Goal: Task Accomplishment & Management: Manage account settings

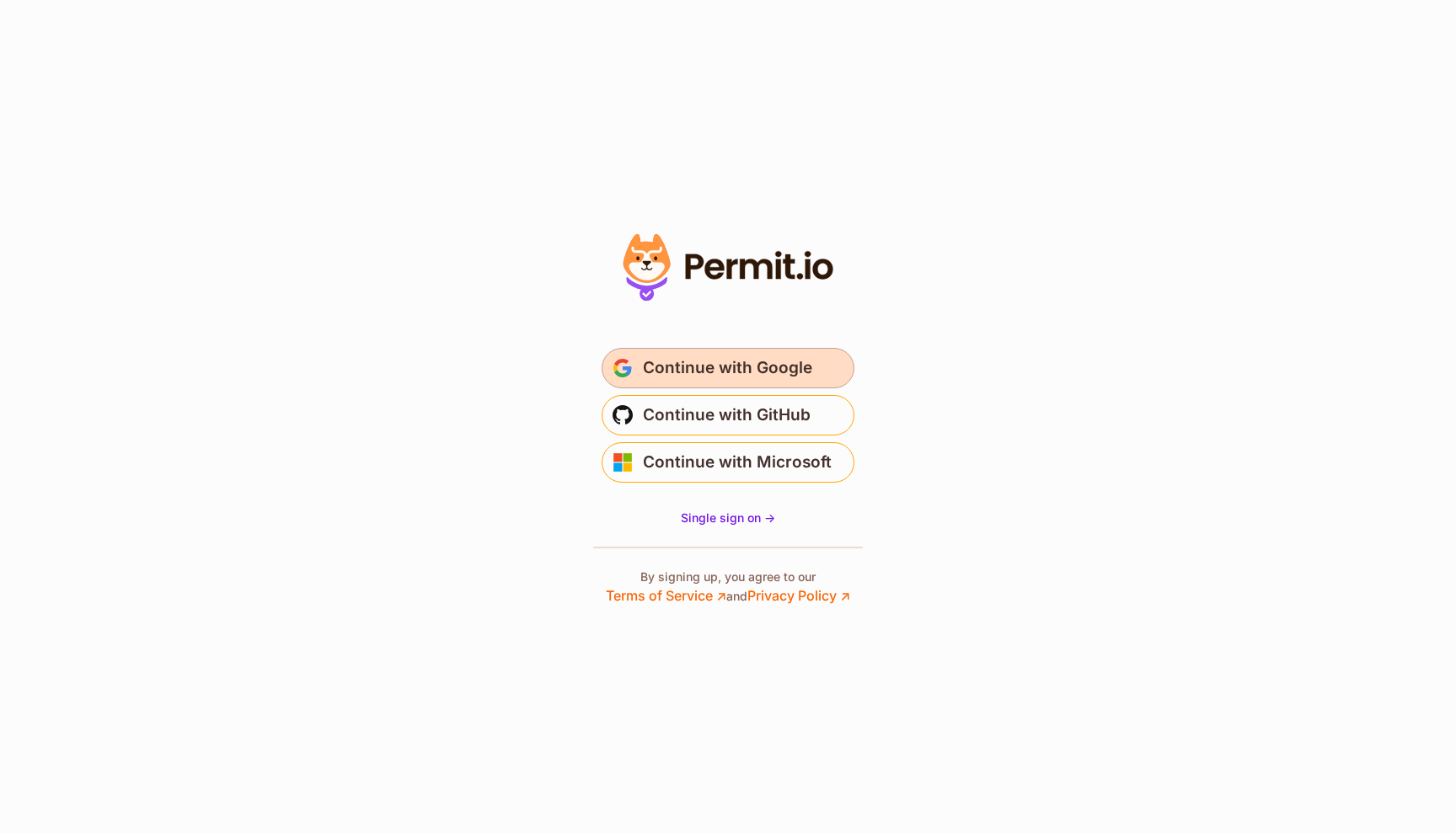
click at [727, 362] on span "Continue with Google" at bounding box center [727, 367] width 169 height 27
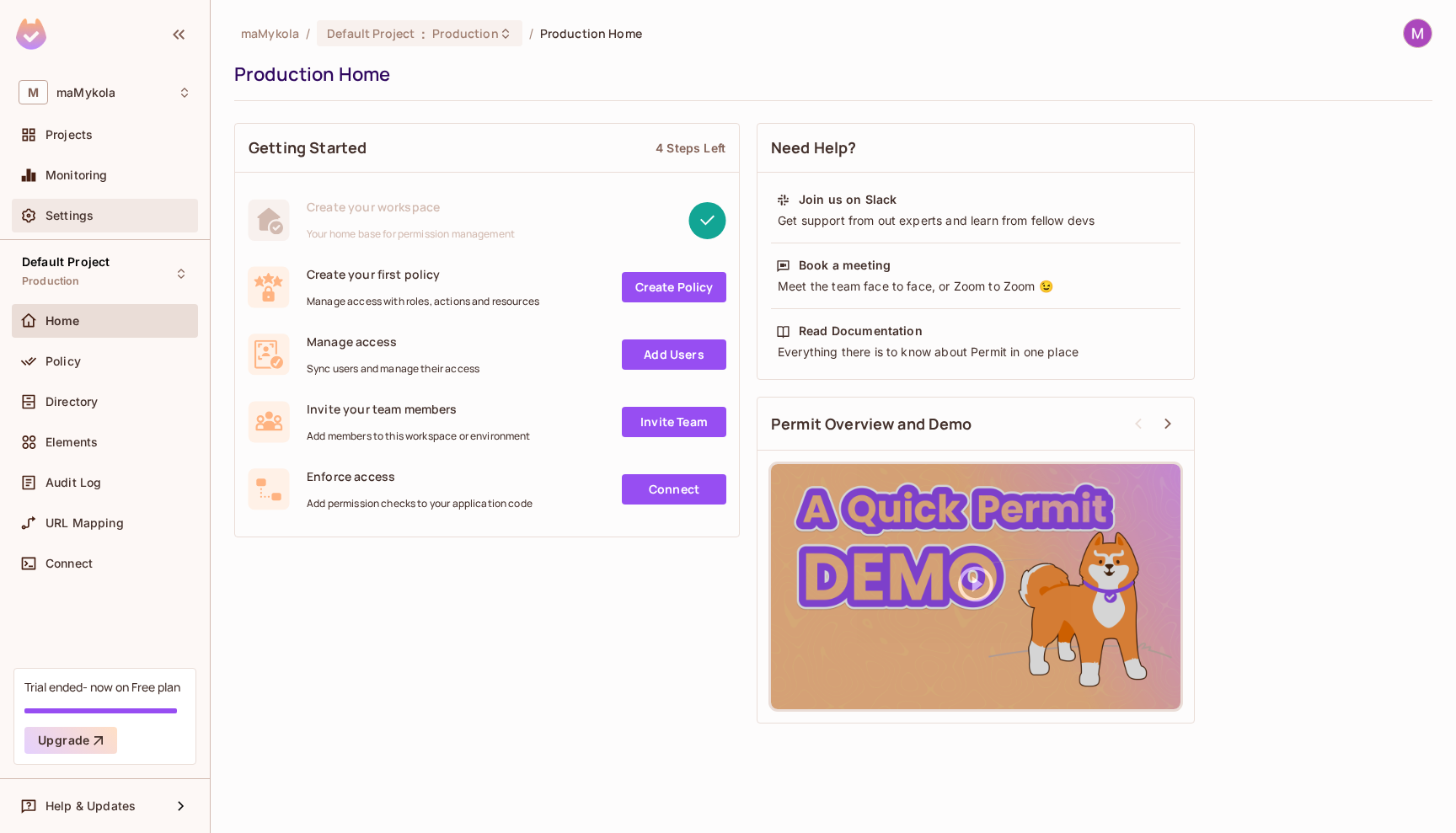
click at [59, 214] on span "Settings" at bounding box center [69, 216] width 48 height 14
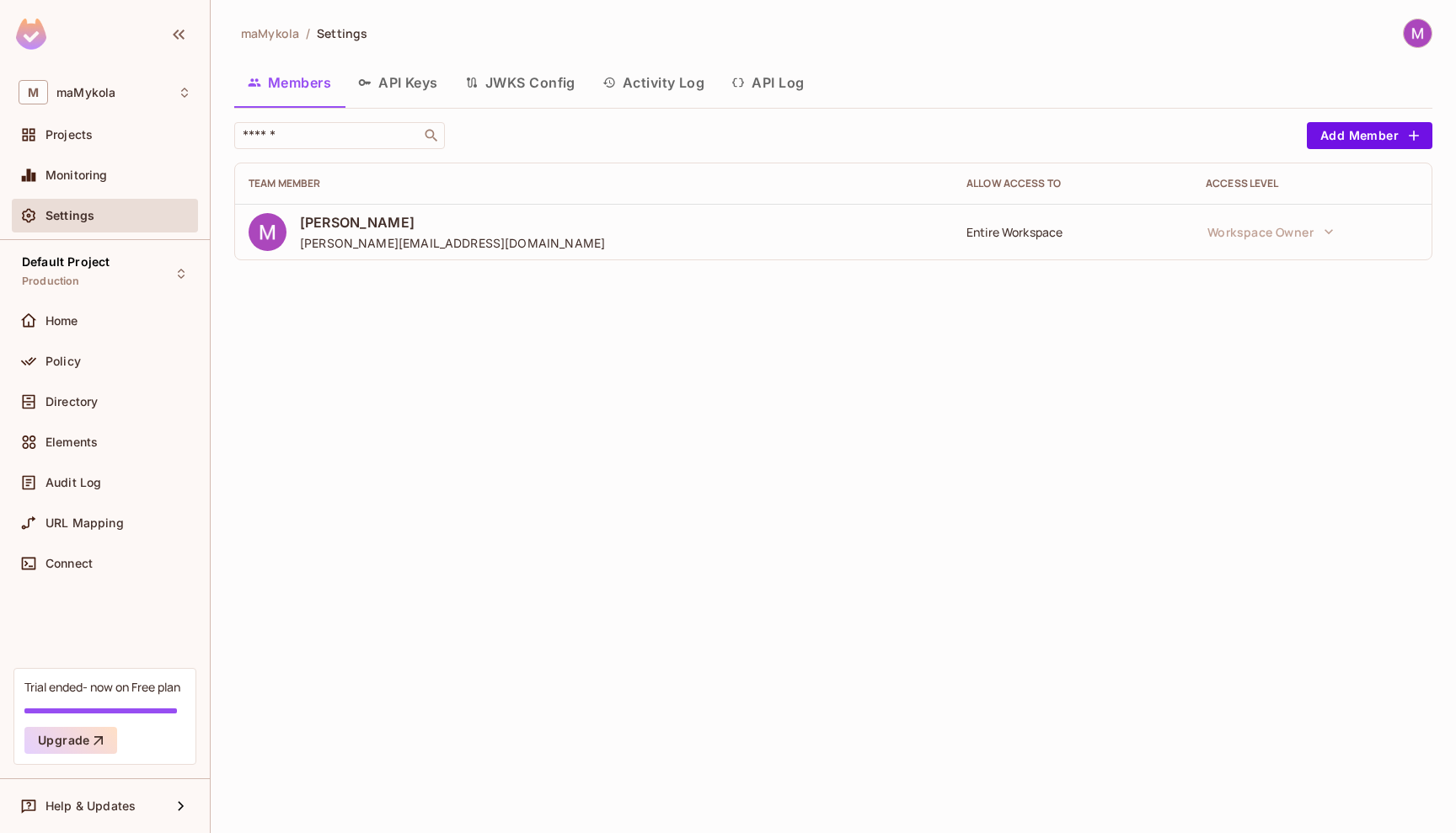
click at [417, 94] on button "API Keys" at bounding box center [398, 82] width 107 height 43
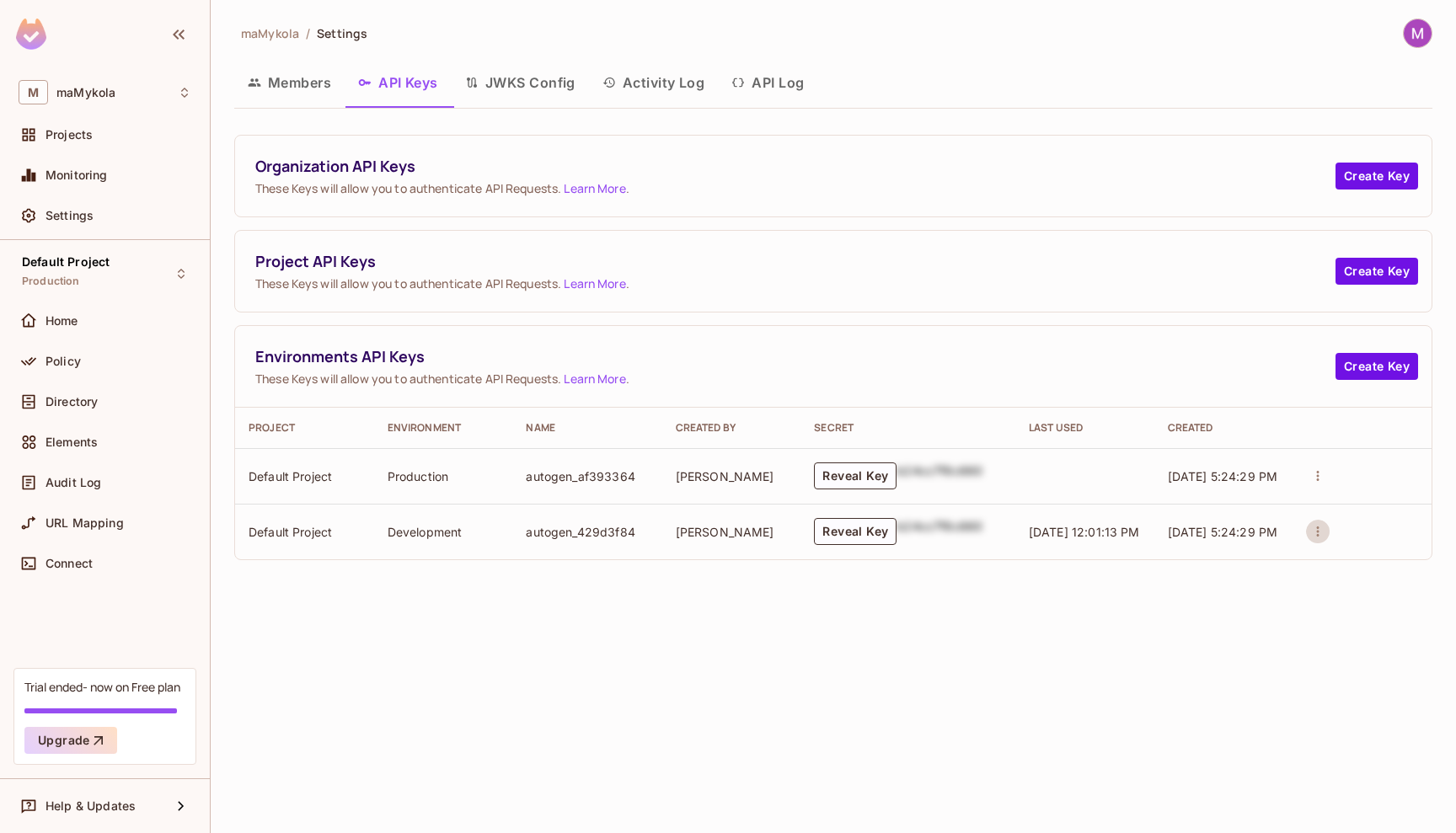
click at [1308, 533] on button "actions" at bounding box center [1317, 531] width 23 height 23
click at [829, 533] on div at bounding box center [728, 416] width 1456 height 833
click at [858, 536] on button "Reveal Key" at bounding box center [854, 531] width 82 height 27
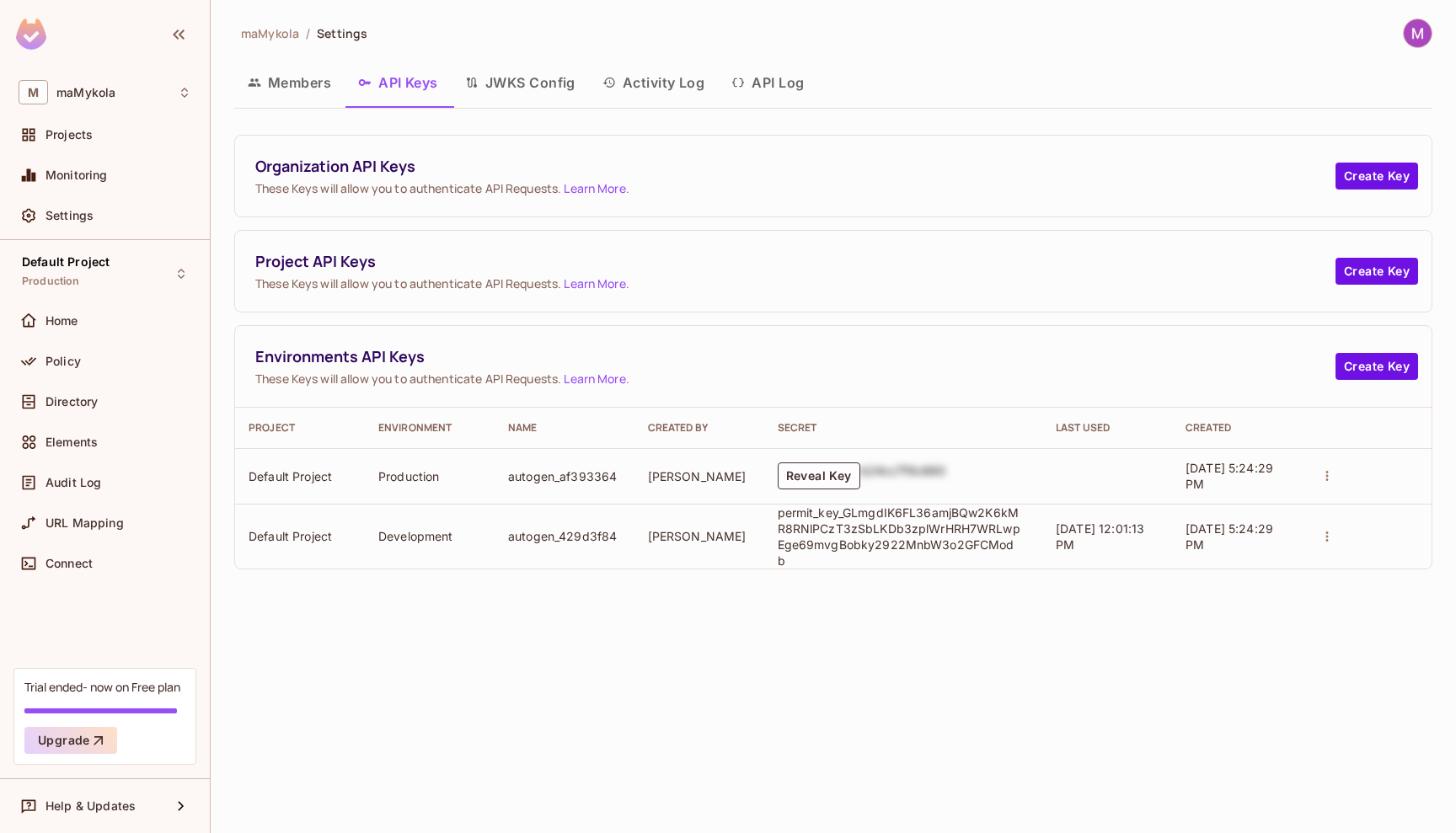
click at [874, 520] on p "permit_key_GLmgdIK6FL36amjBQw2K6kMR8RNlPCzT3zSbLKDb3zplWrHRH7WRLwpEge69mvgBobky…" at bounding box center [900, 536] width 244 height 64
click at [820, 517] on p "permit_key_GLmgdIK6FL36amjBQw2K6kMR8RNlPCzT3zSbLKDb3zplWrHRH7WRLwpEge69mvgBobky…" at bounding box center [900, 536] width 244 height 64
drag, startPoint x: 778, startPoint y: 516, endPoint x: 1036, endPoint y: 552, distance: 260.5
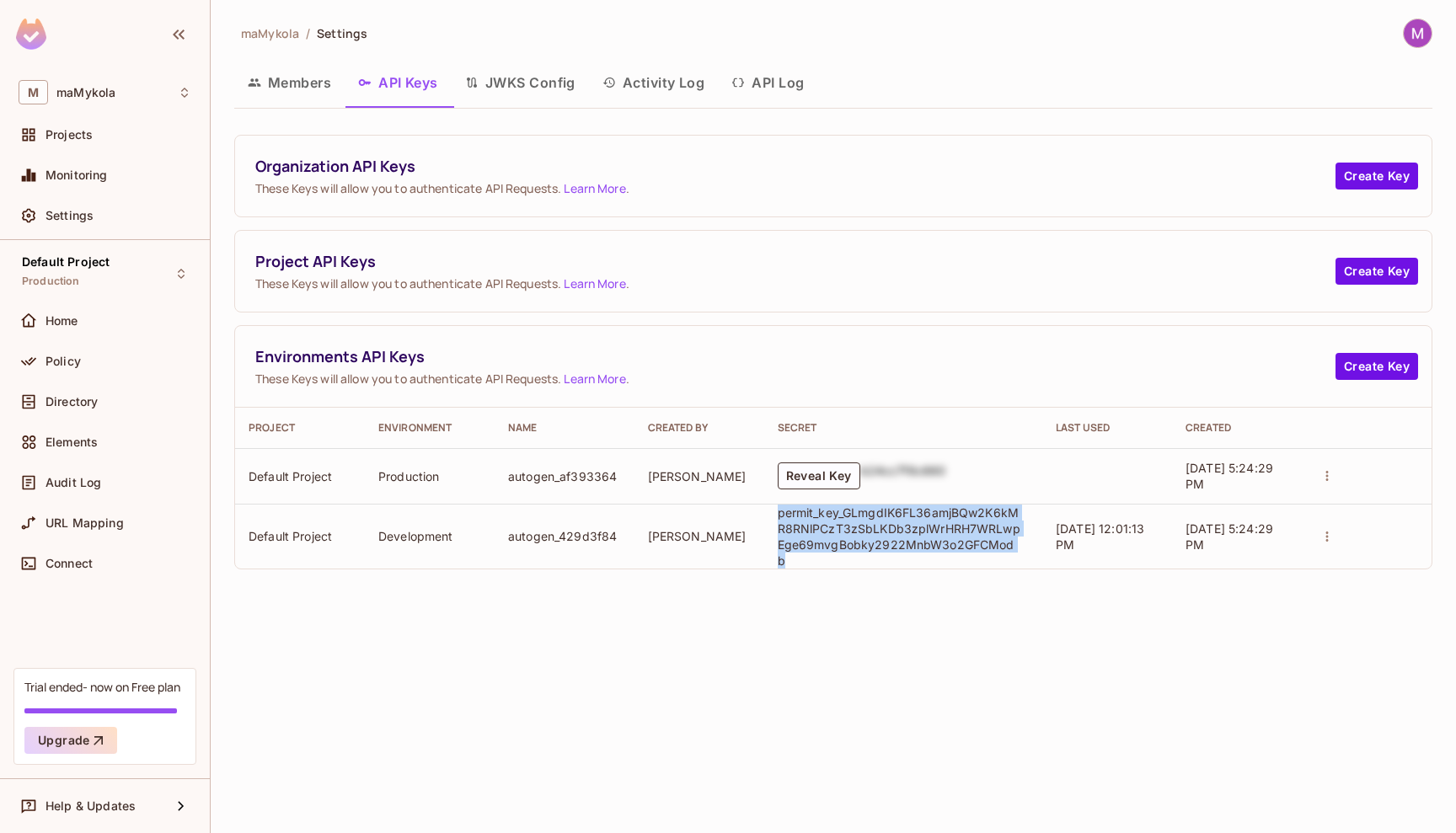
click at [1036, 552] on td "permit_key_GLmgdIK6FL36amjBQw2K6kMR8RNlPCzT3zSbLKDb3zplWrHRH7WRLwpEge69mvgBobky…" at bounding box center [903, 536] width 279 height 65
copy p "permit_key_GLmgdIK6FL36amjBQw2K6kMR8RNlPCzT3zSbLKDb3zplWrHRH7WRLwpEge69mvgBobky…"
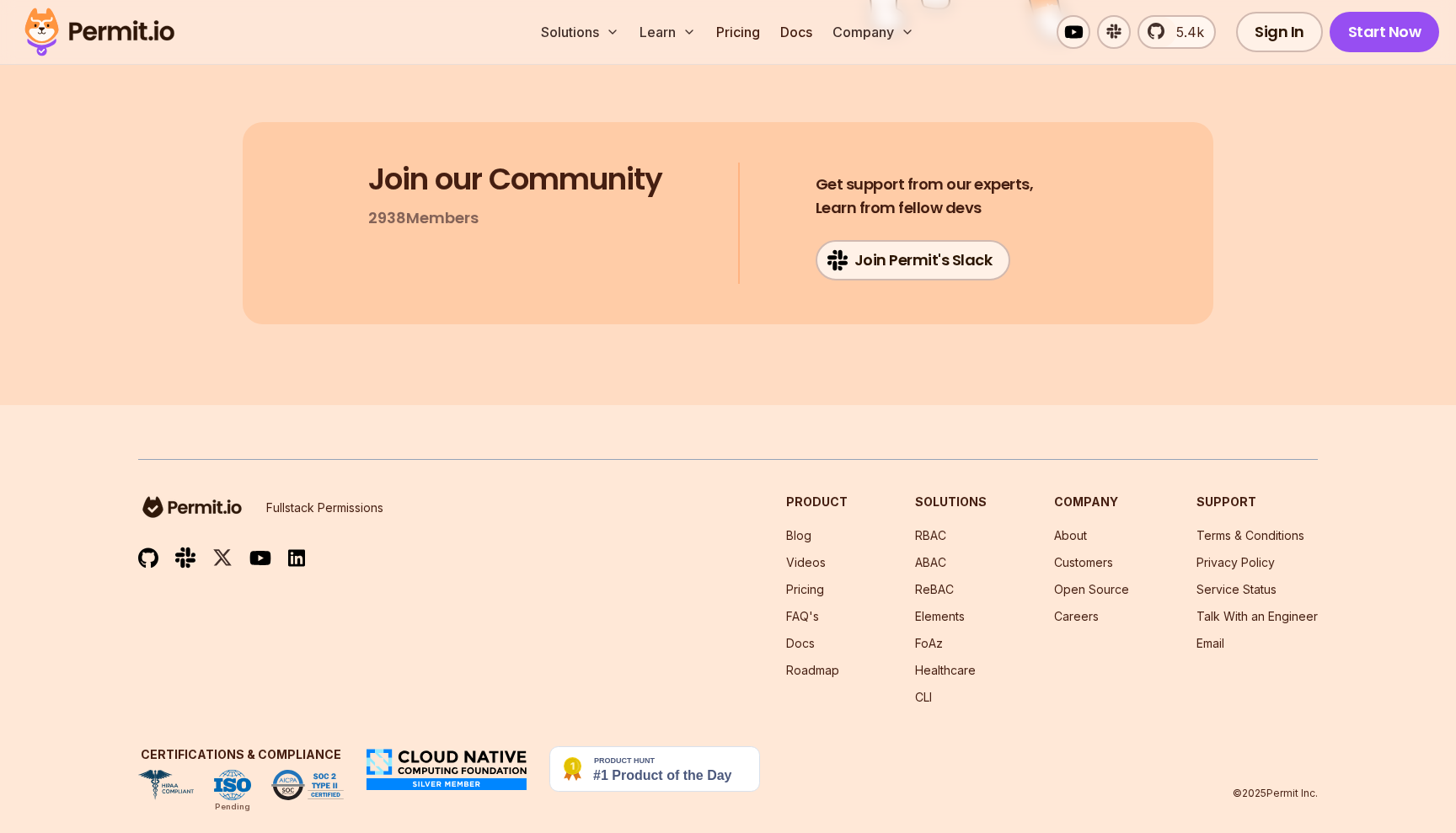
scroll to position [8957, 0]
click at [179, 547] on img at bounding box center [185, 558] width 20 height 23
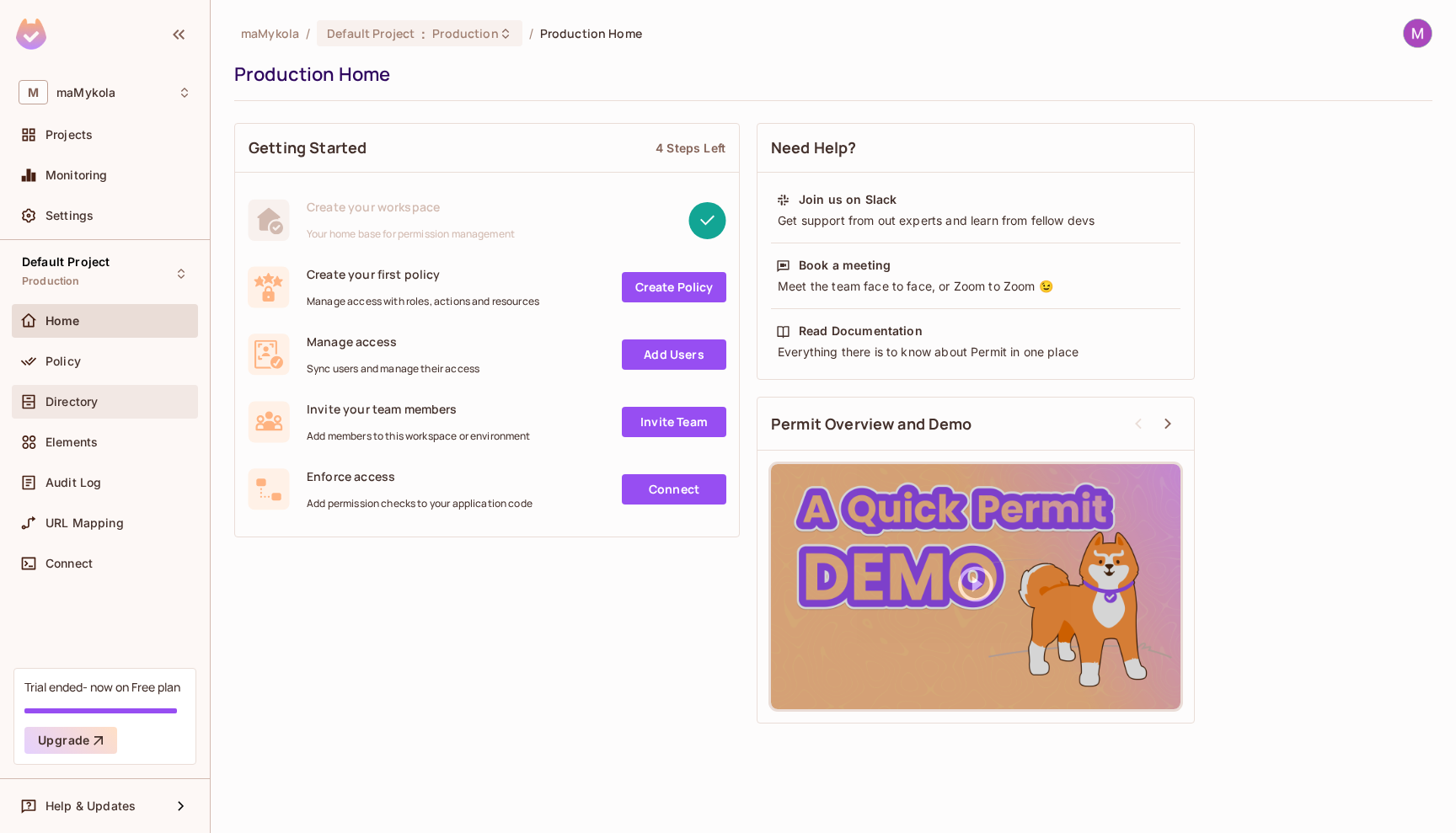
click at [93, 404] on span "Directory" at bounding box center [71, 402] width 52 height 14
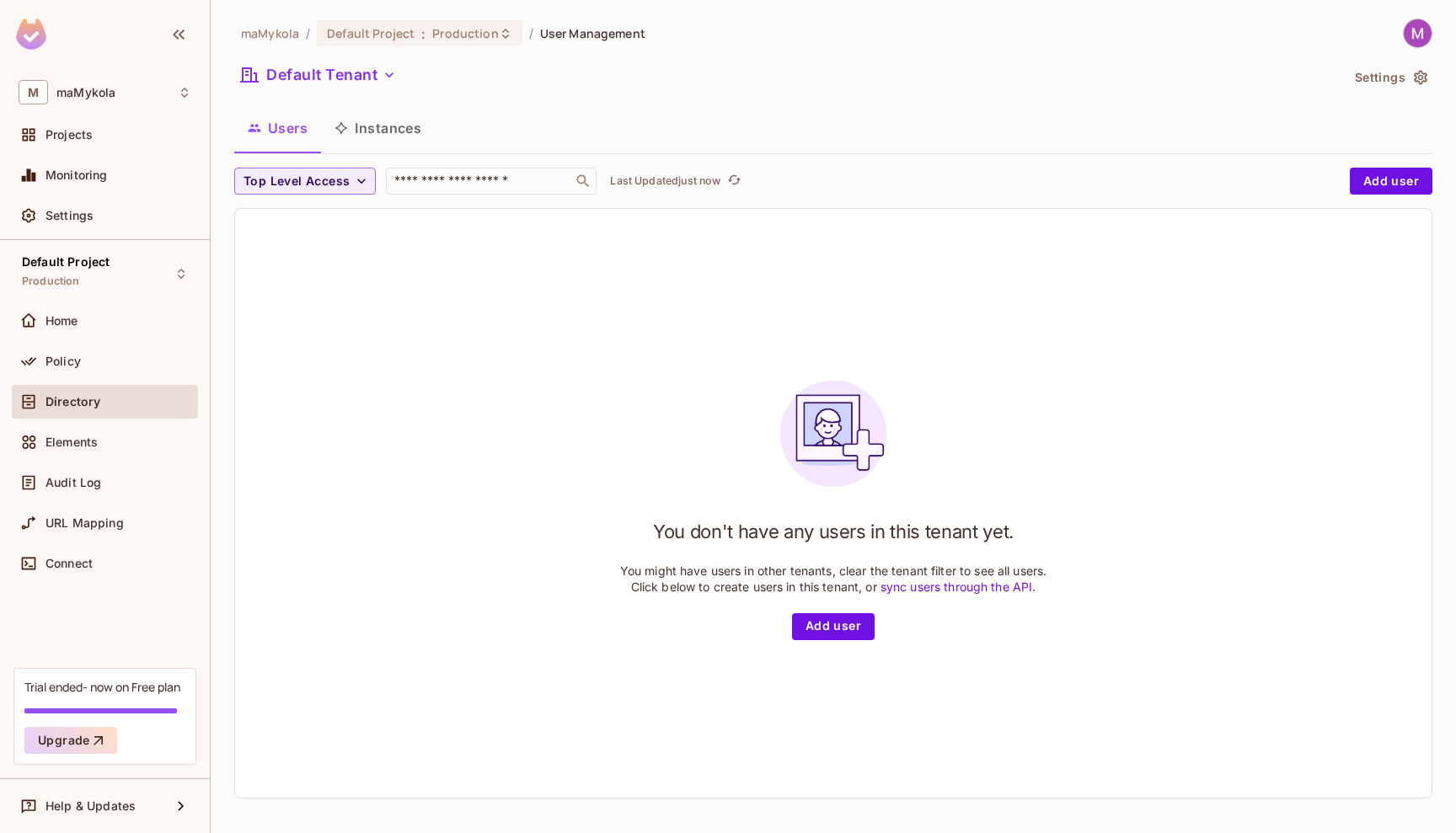
click at [384, 119] on button "Instances" at bounding box center [378, 129] width 114 height 43
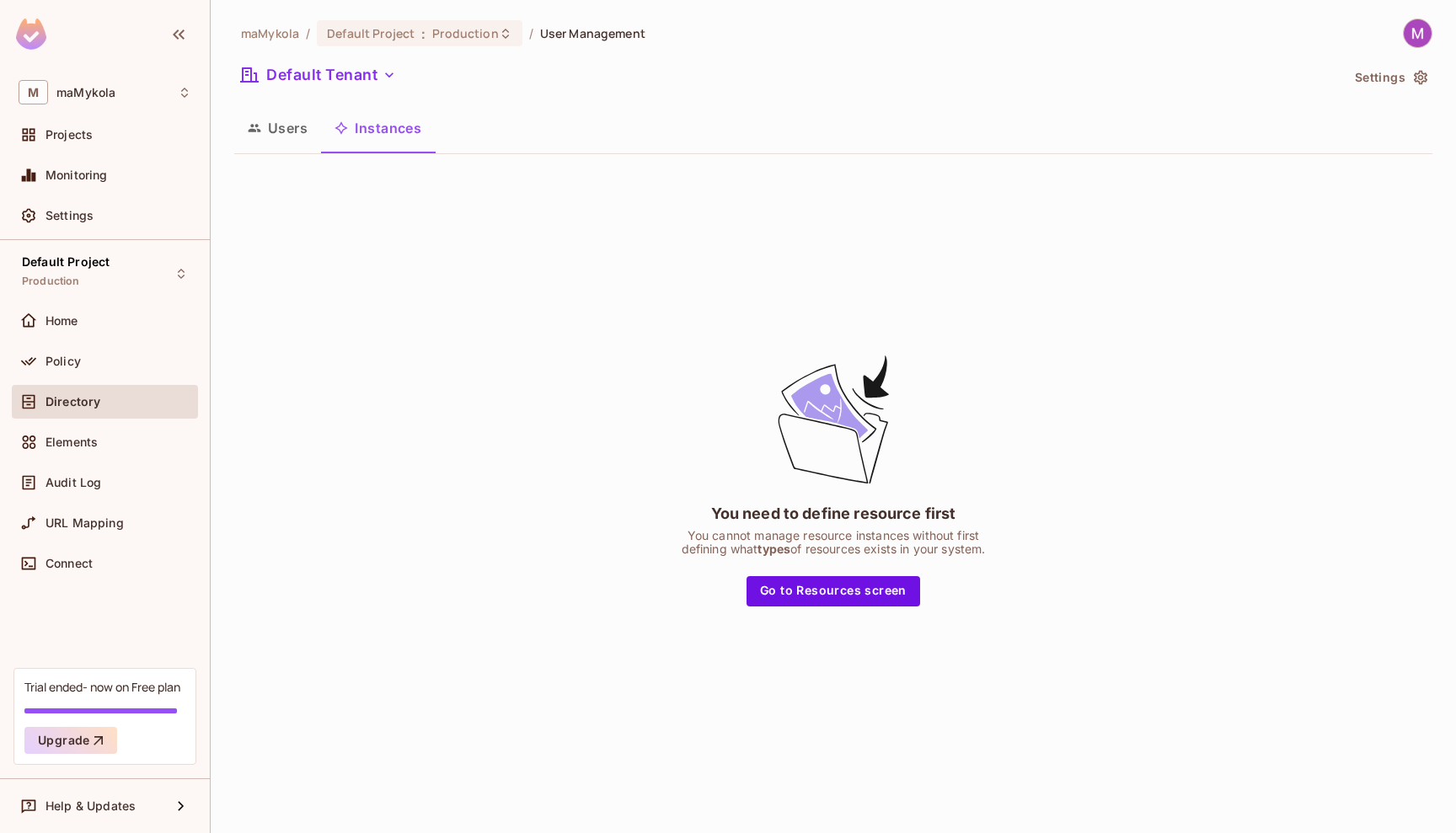
click at [279, 137] on button "Users" at bounding box center [278, 129] width 87 height 43
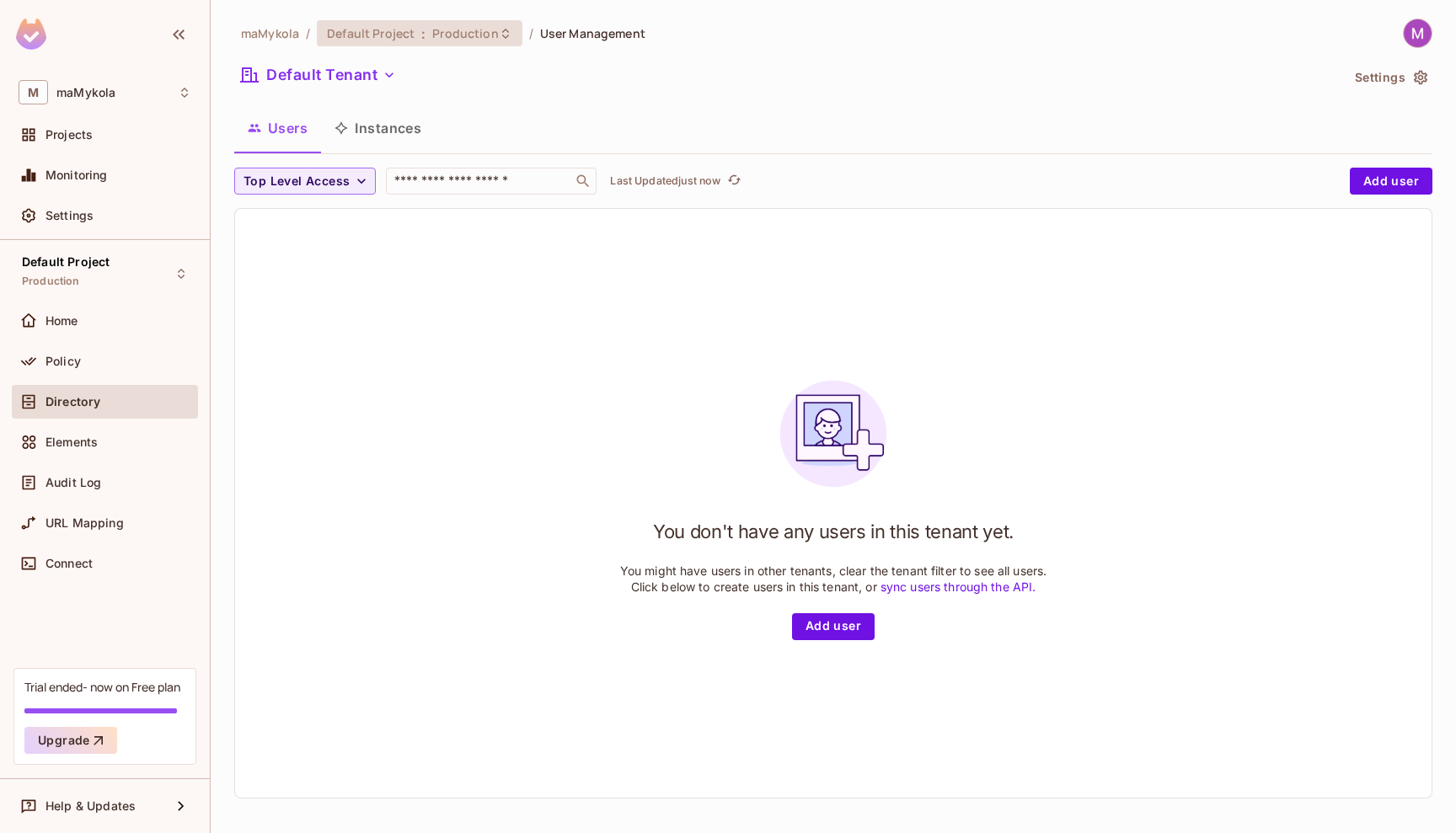
click at [423, 35] on span ":" at bounding box center [423, 33] width 6 height 14
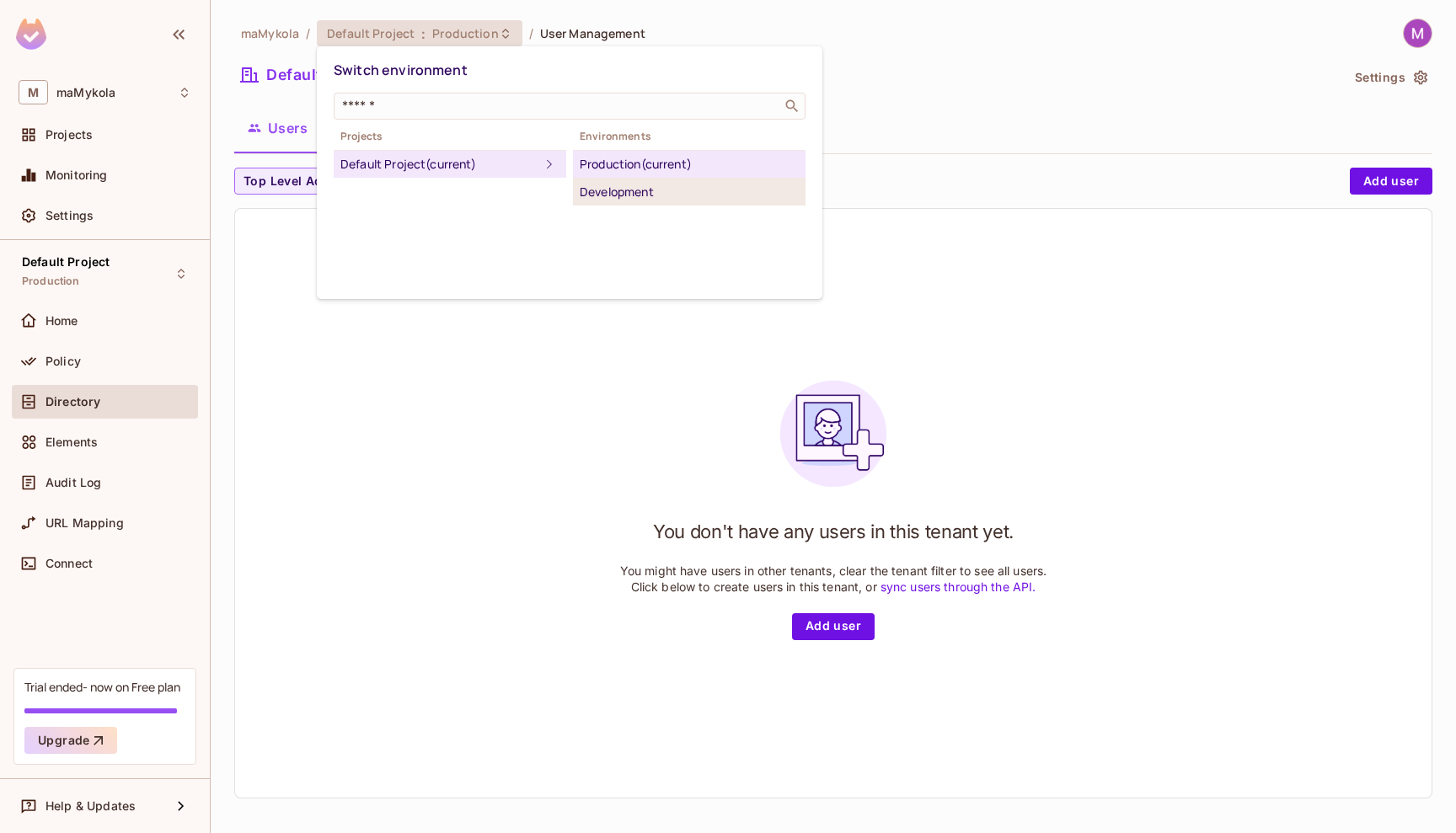
click at [607, 191] on div "Development" at bounding box center [689, 193] width 219 height 20
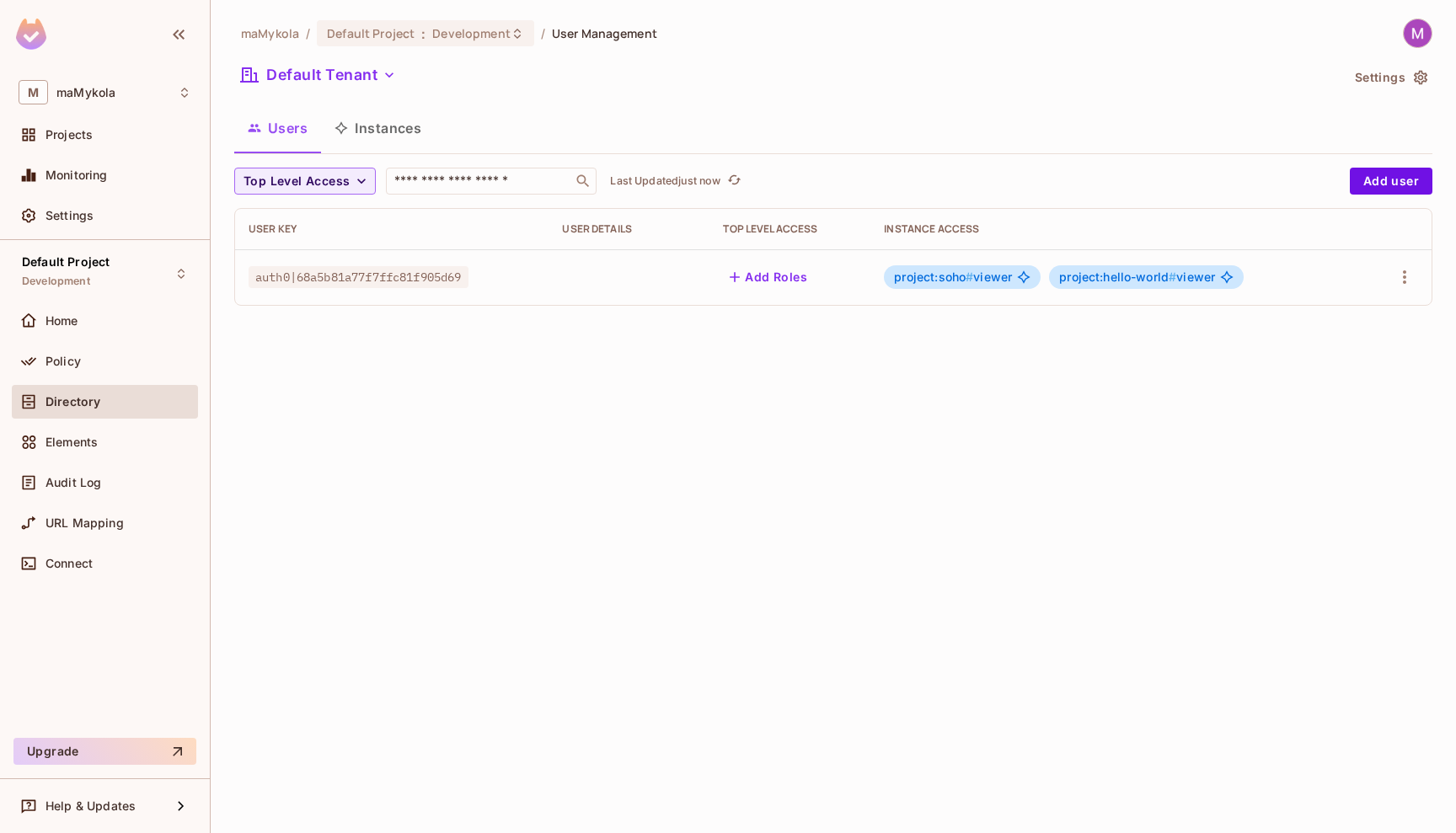
click at [973, 280] on span "#" at bounding box center [969, 276] width 7 height 14
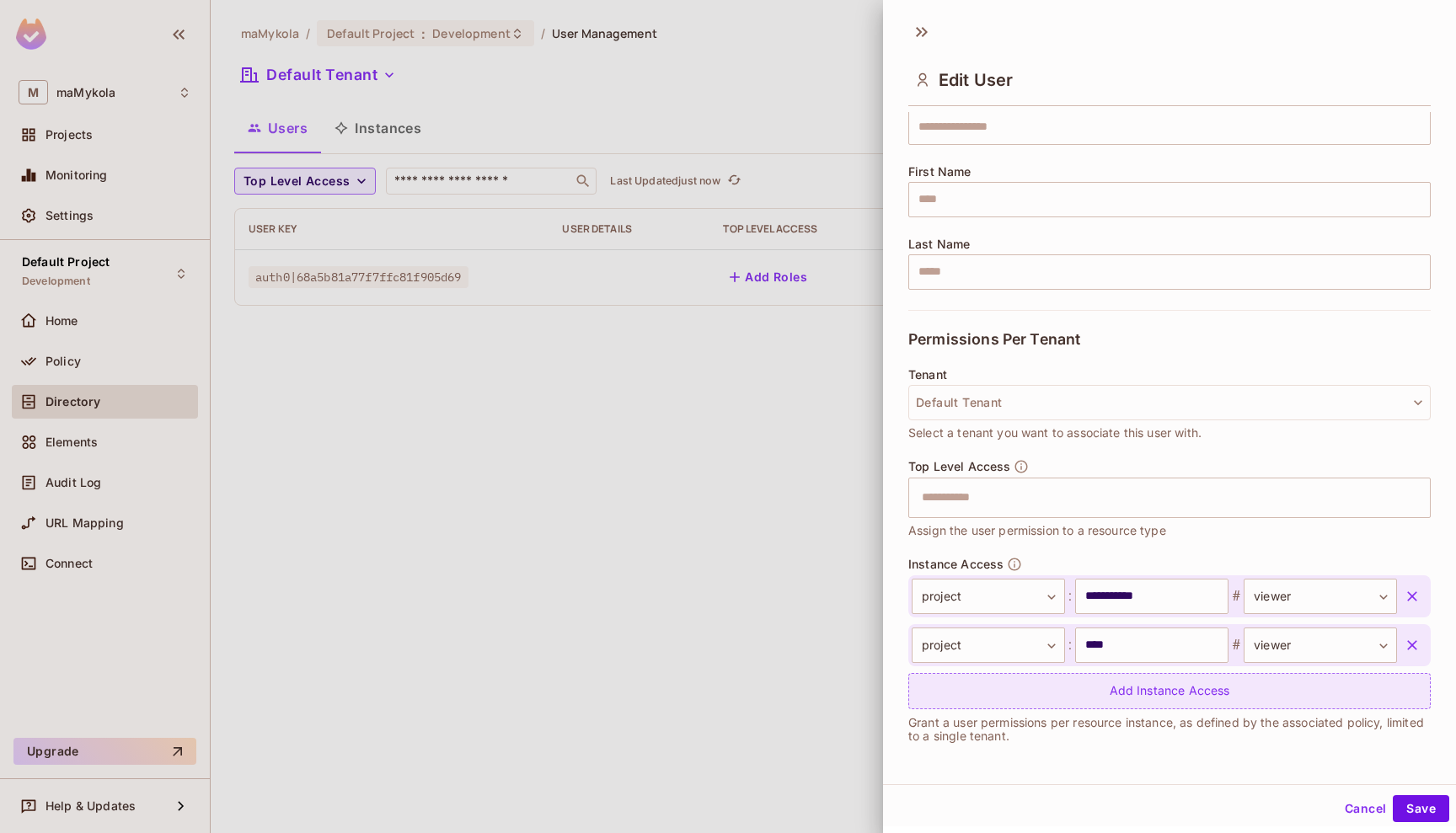
scroll to position [161, 0]
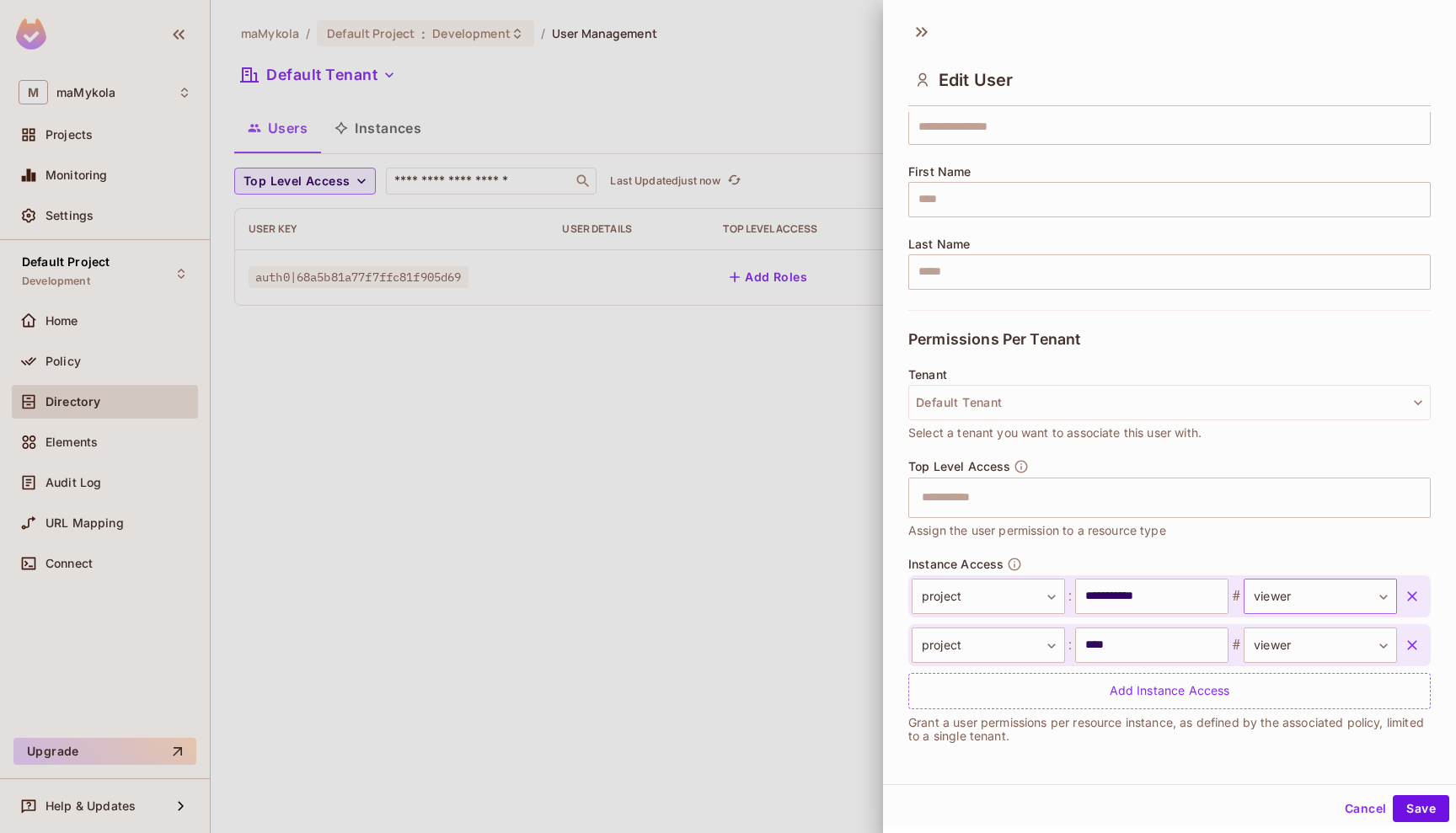
click at [1374, 595] on body "**********" at bounding box center [728, 416] width 1456 height 833
click at [1306, 711] on li "owner" at bounding box center [1313, 706] width 155 height 31
type input "*****"
click at [1430, 805] on button "Save" at bounding box center [1420, 808] width 56 height 27
